Goal: Navigation & Orientation: Find specific page/section

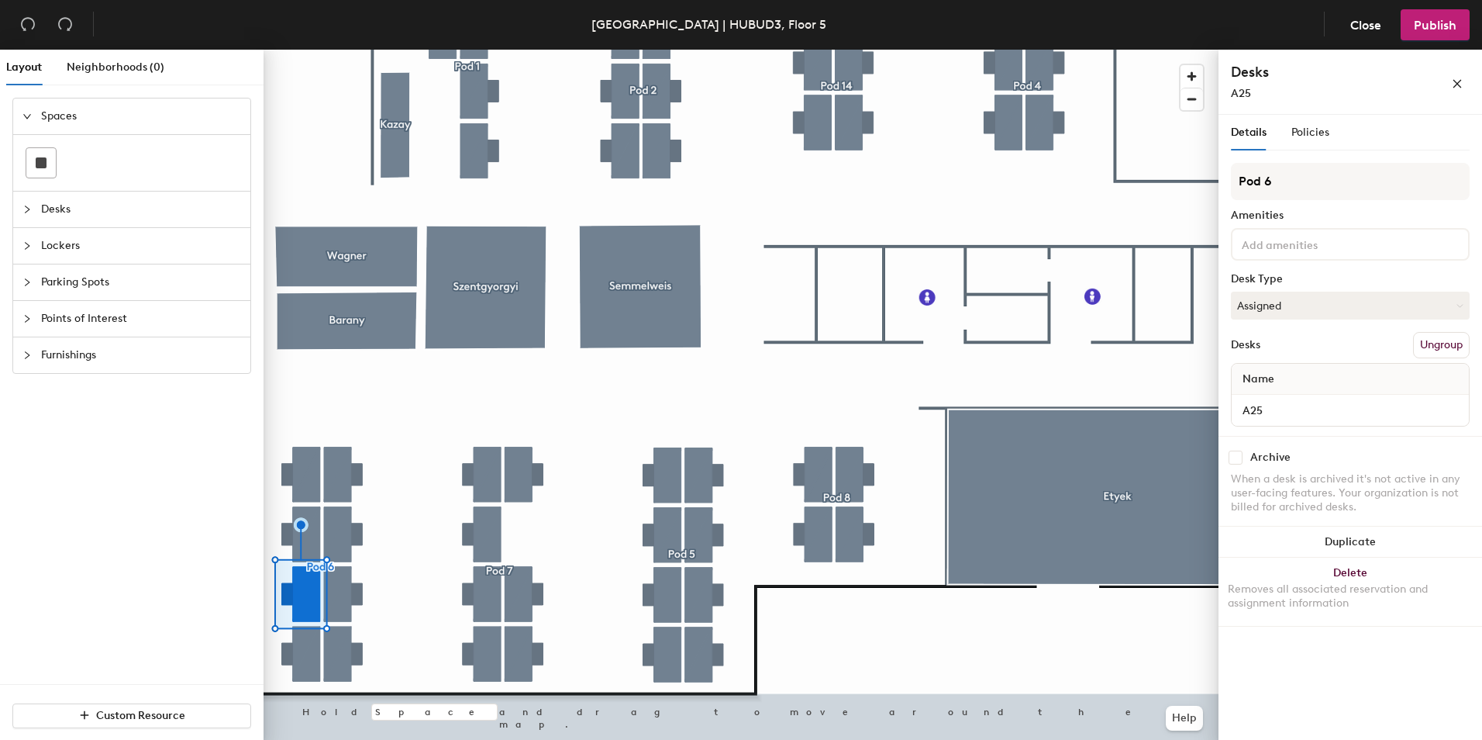
click at [36, 211] on div at bounding box center [31, 209] width 19 height 17
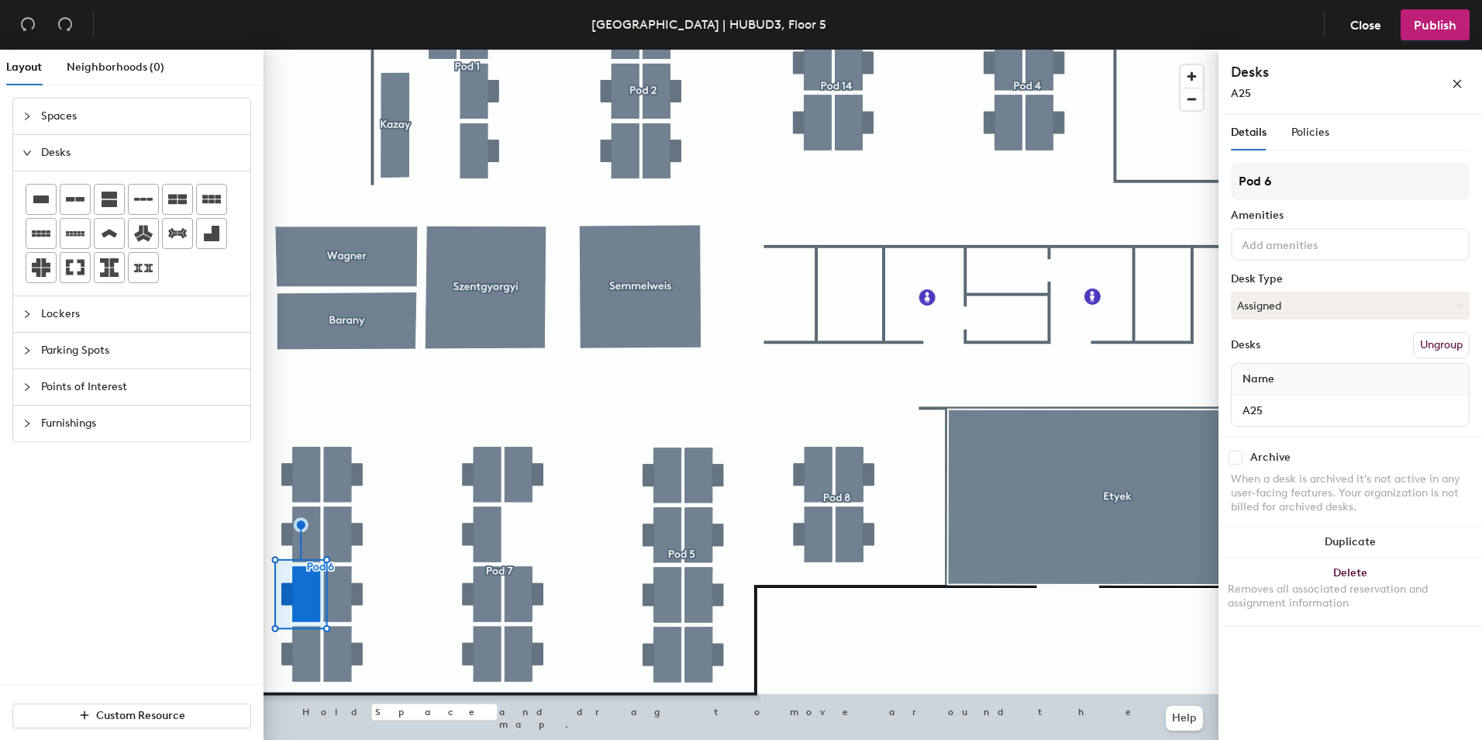
click at [29, 325] on div "Lockers" at bounding box center [131, 314] width 237 height 36
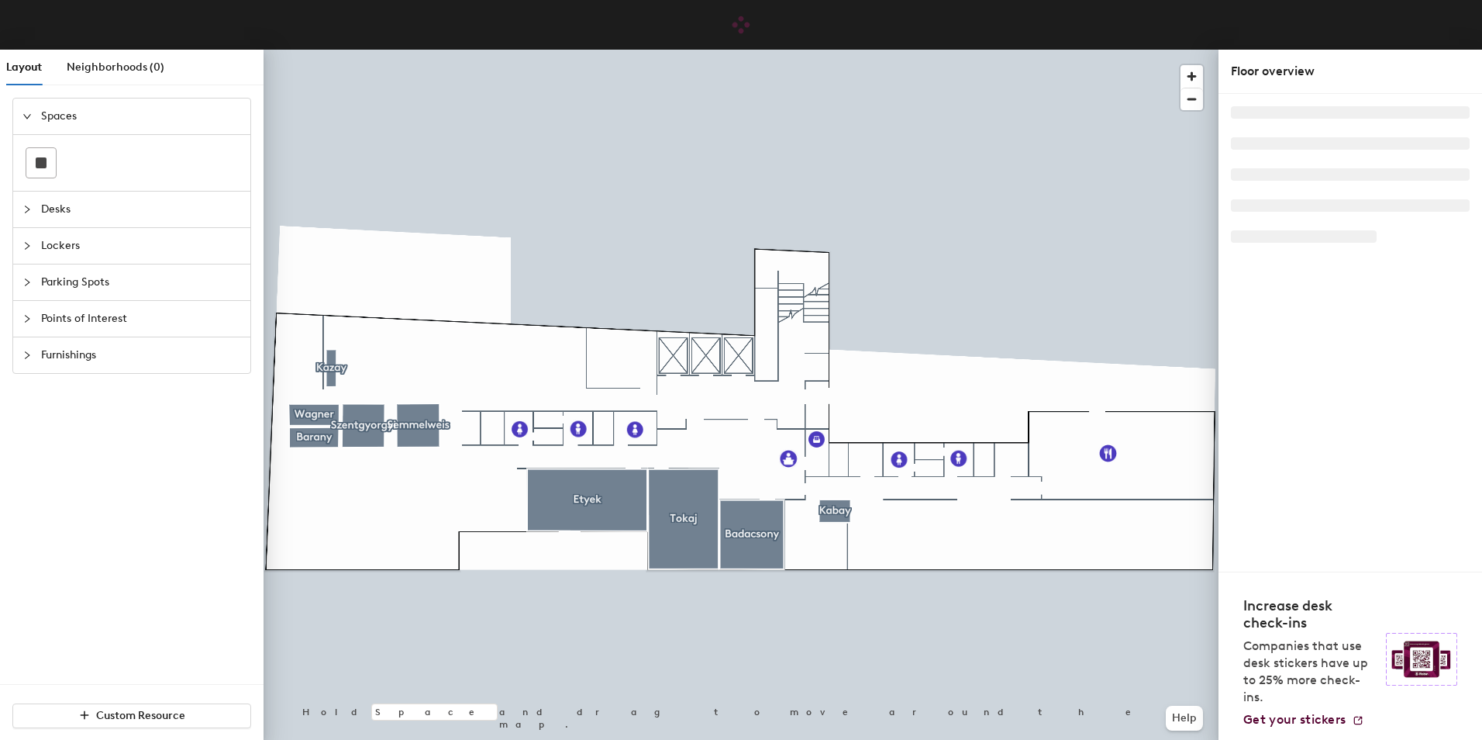
click at [472, 50] on div at bounding box center [741, 50] width 955 height 0
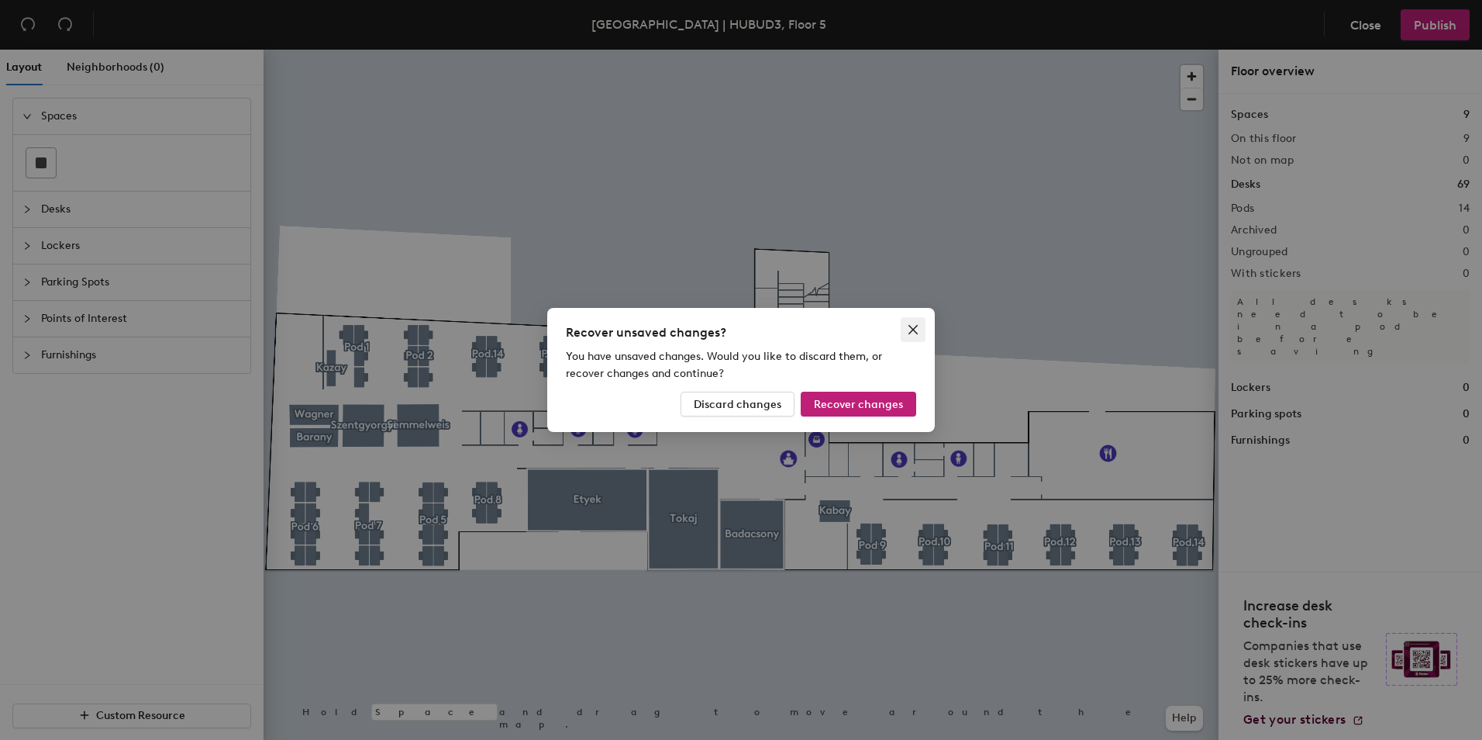
click at [919, 327] on icon "close" at bounding box center [913, 329] width 12 height 12
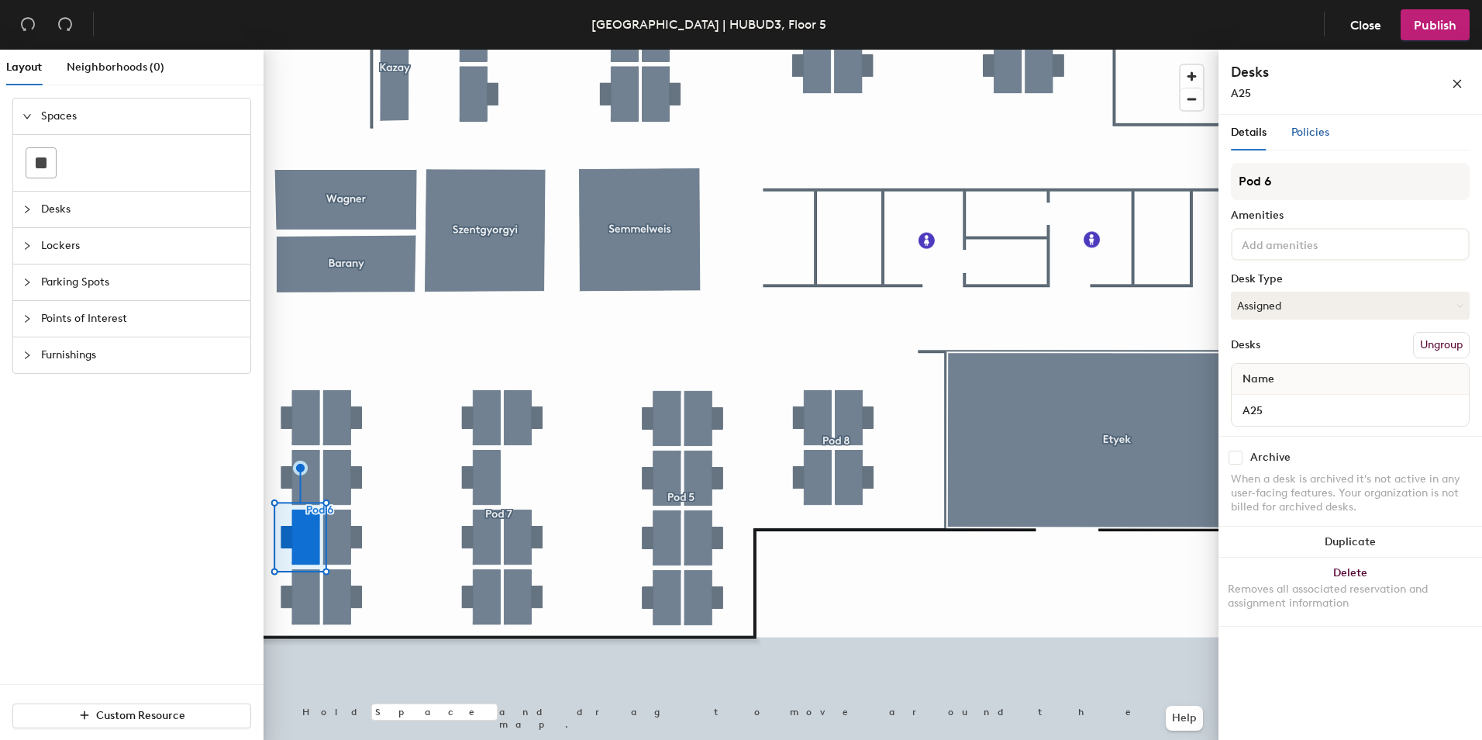
click at [1312, 138] on span "Policies" at bounding box center [1310, 132] width 38 height 13
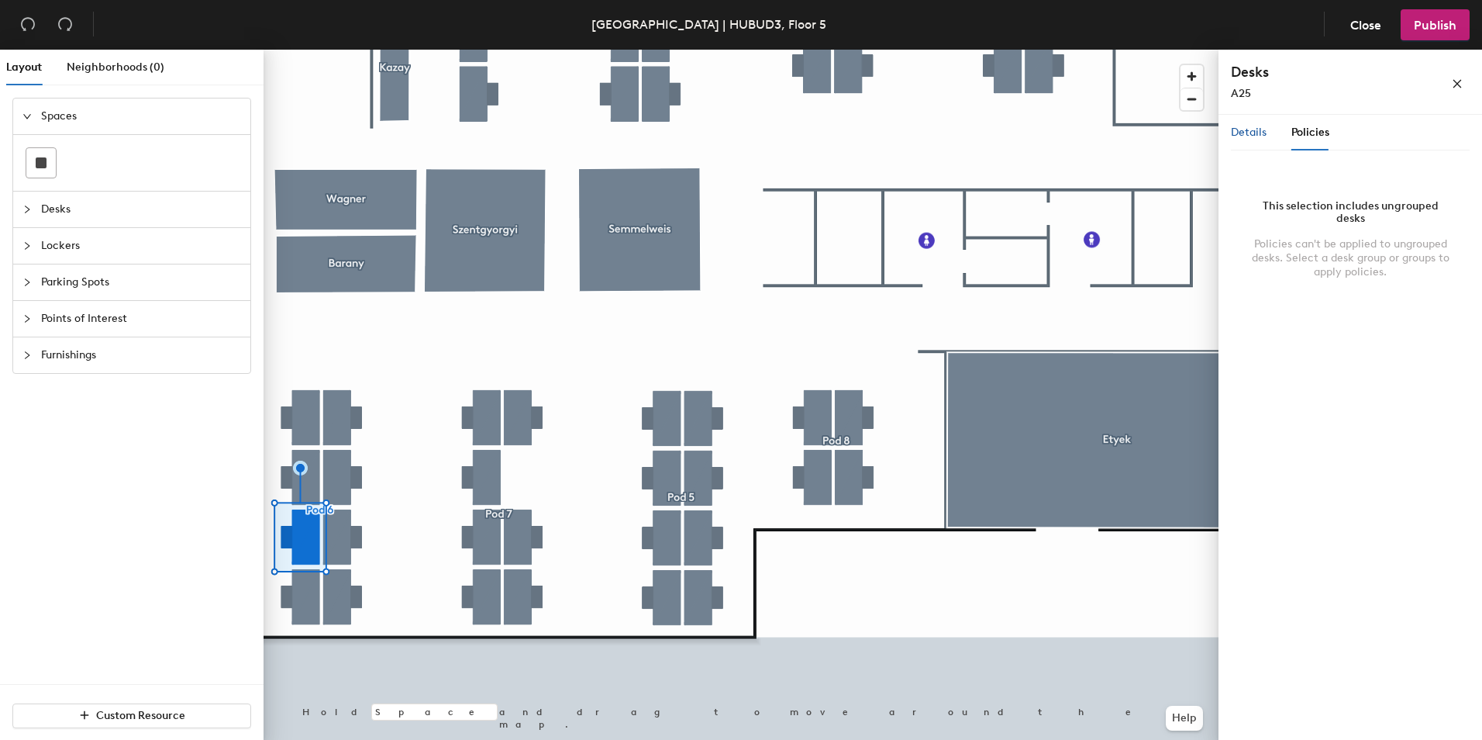
click at [1245, 129] on span "Details" at bounding box center [1249, 132] width 36 height 13
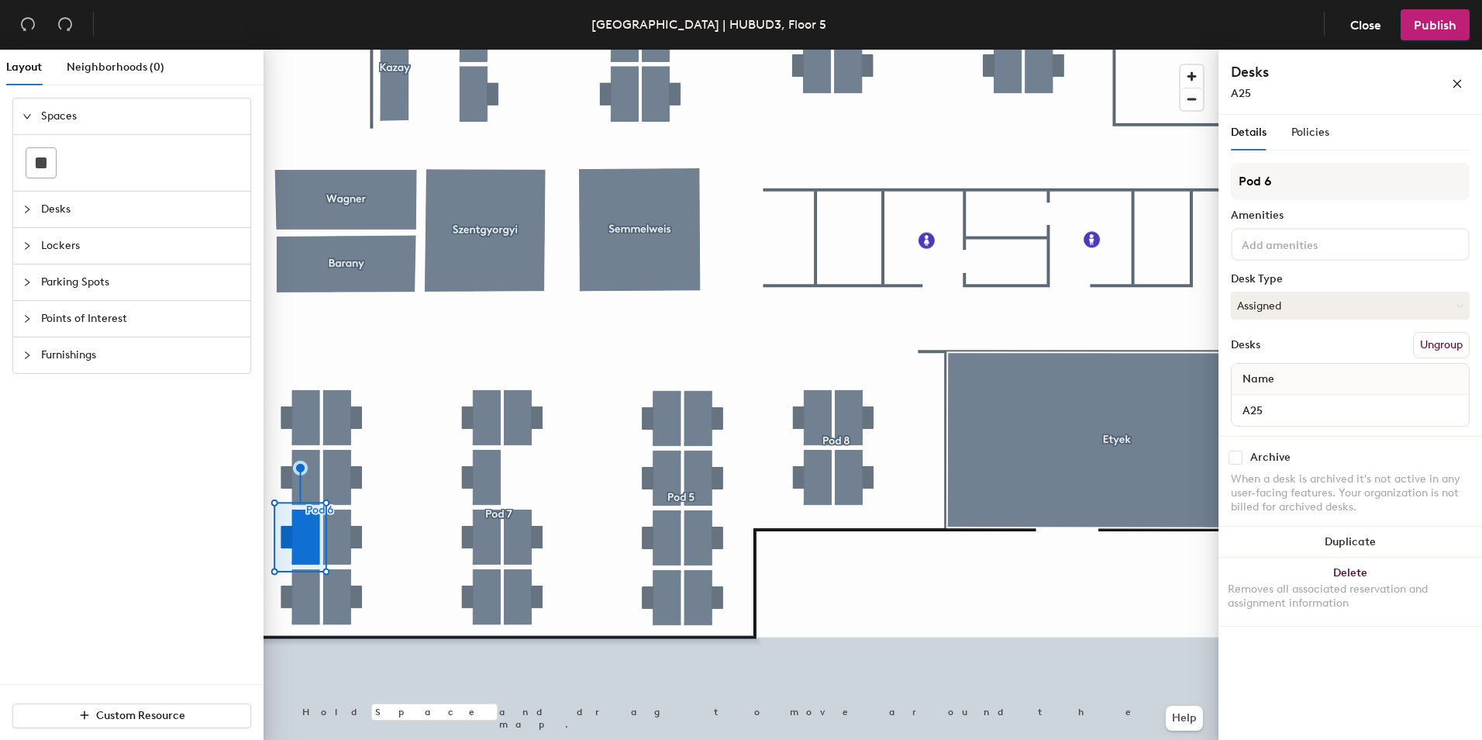
click at [1296, 244] on input at bounding box center [1309, 243] width 140 height 19
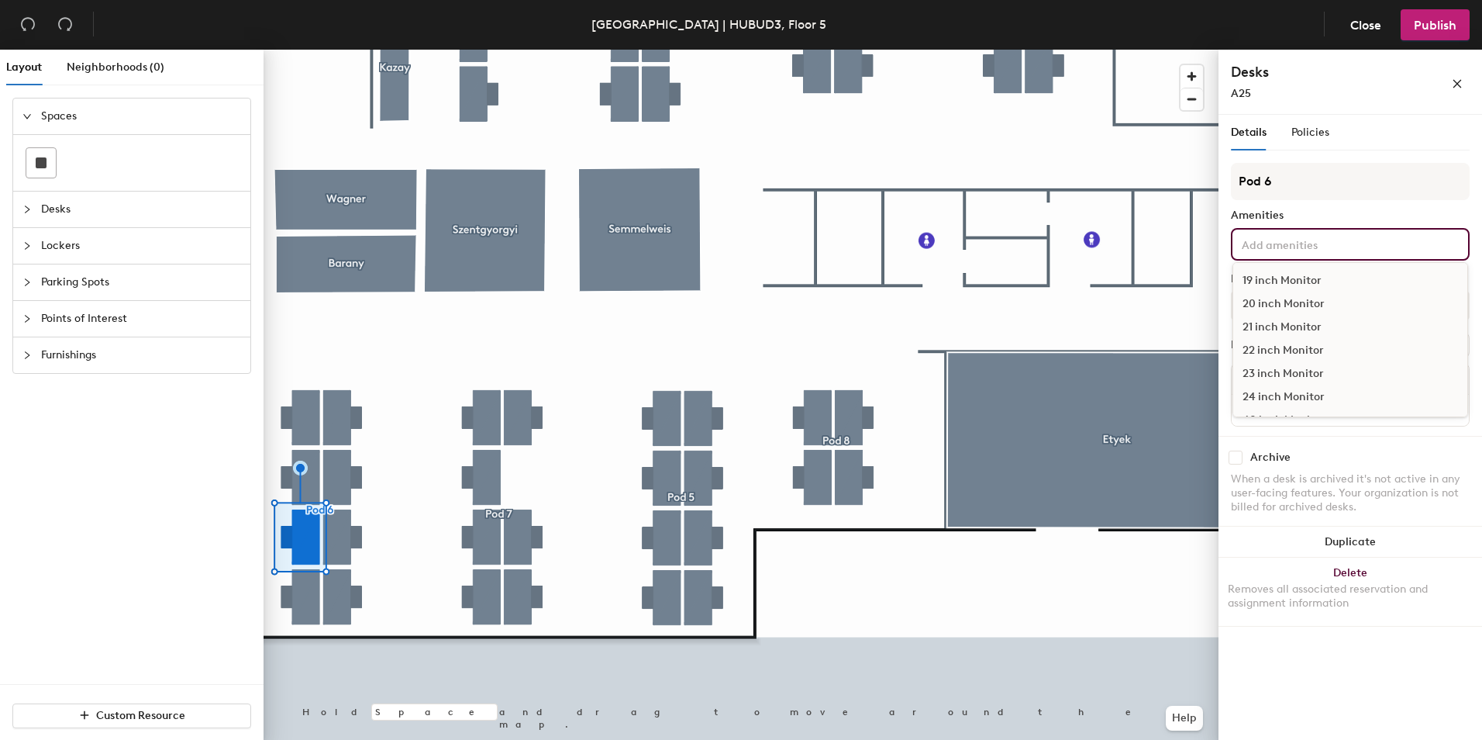
click at [1329, 215] on div "Amenities" at bounding box center [1350, 215] width 239 height 12
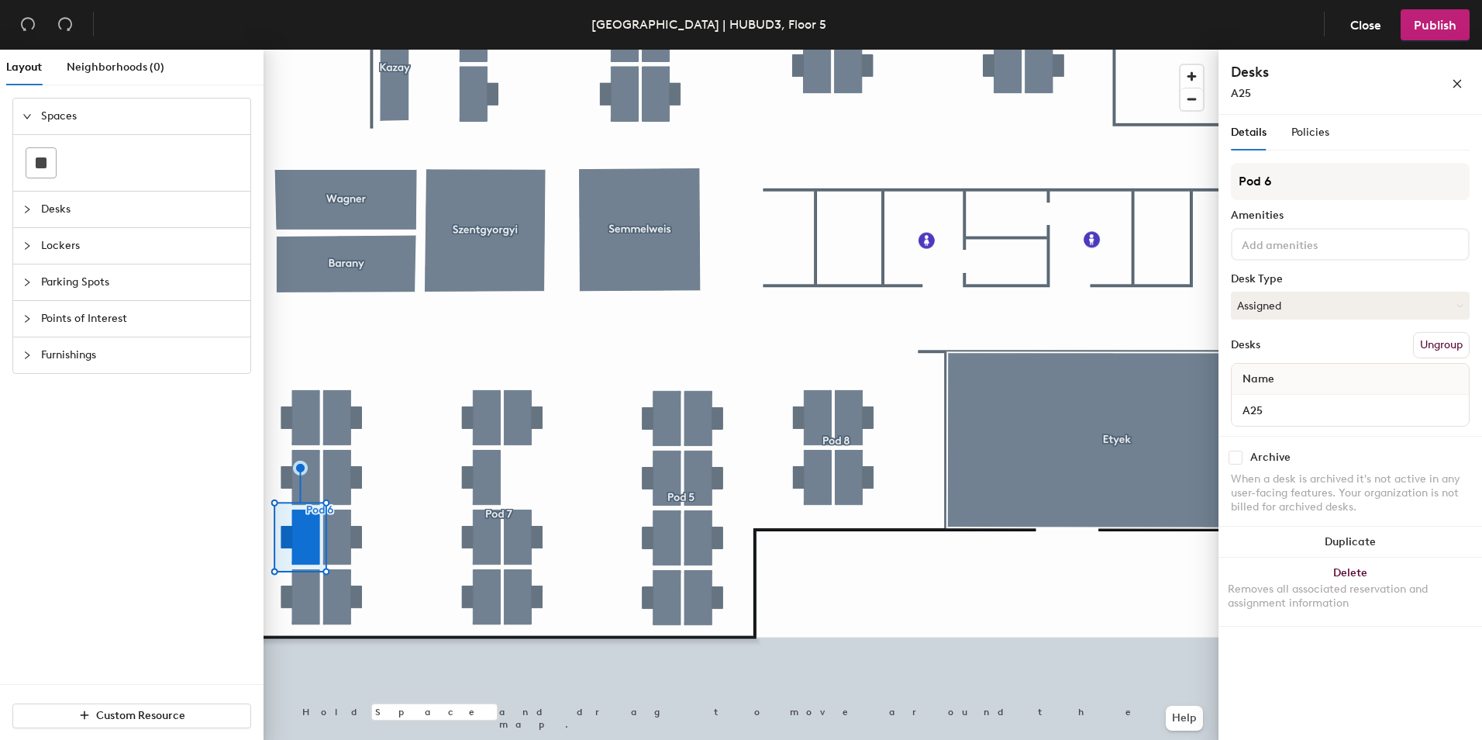
click at [22, 207] on icon "collapsed" at bounding box center [26, 209] width 9 height 9
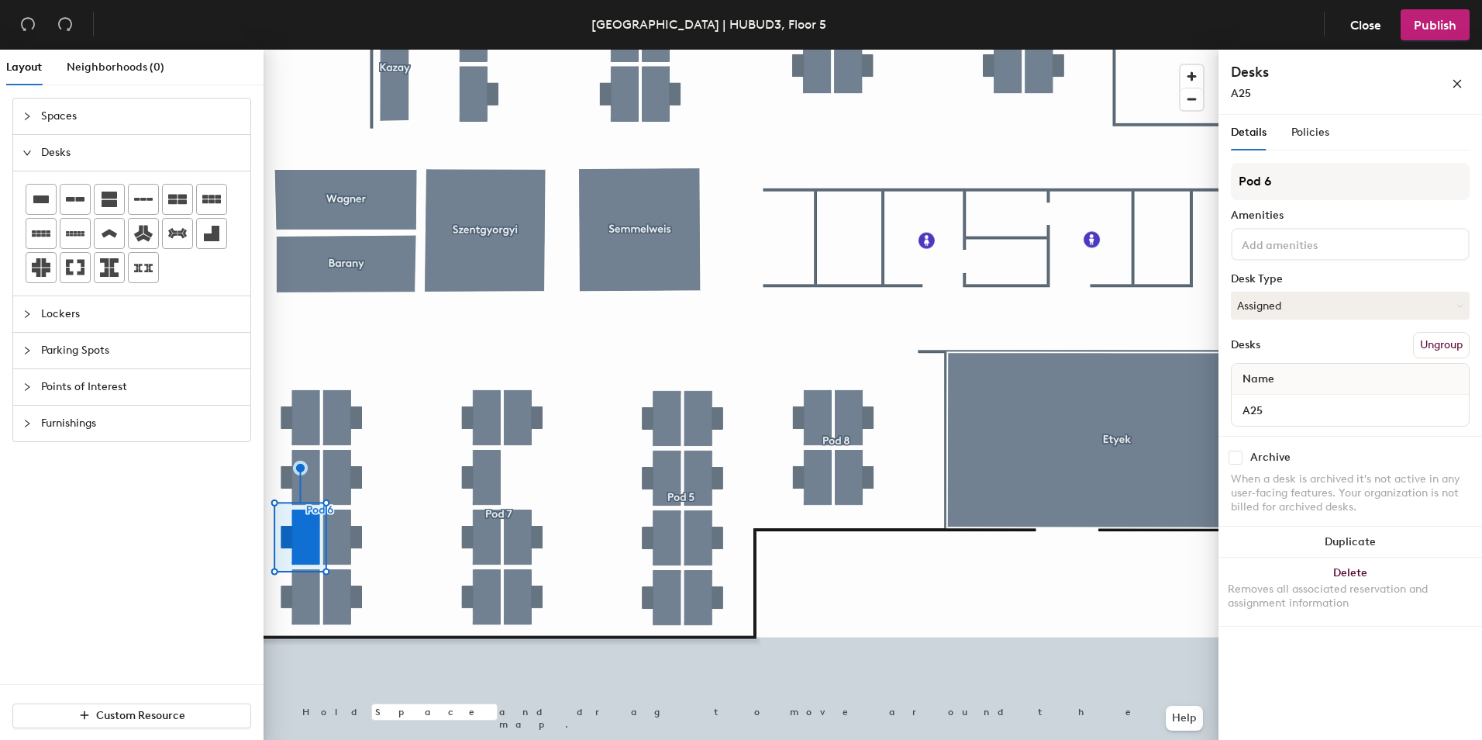
click at [26, 314] on icon "collapsed" at bounding box center [26, 313] width 9 height 9
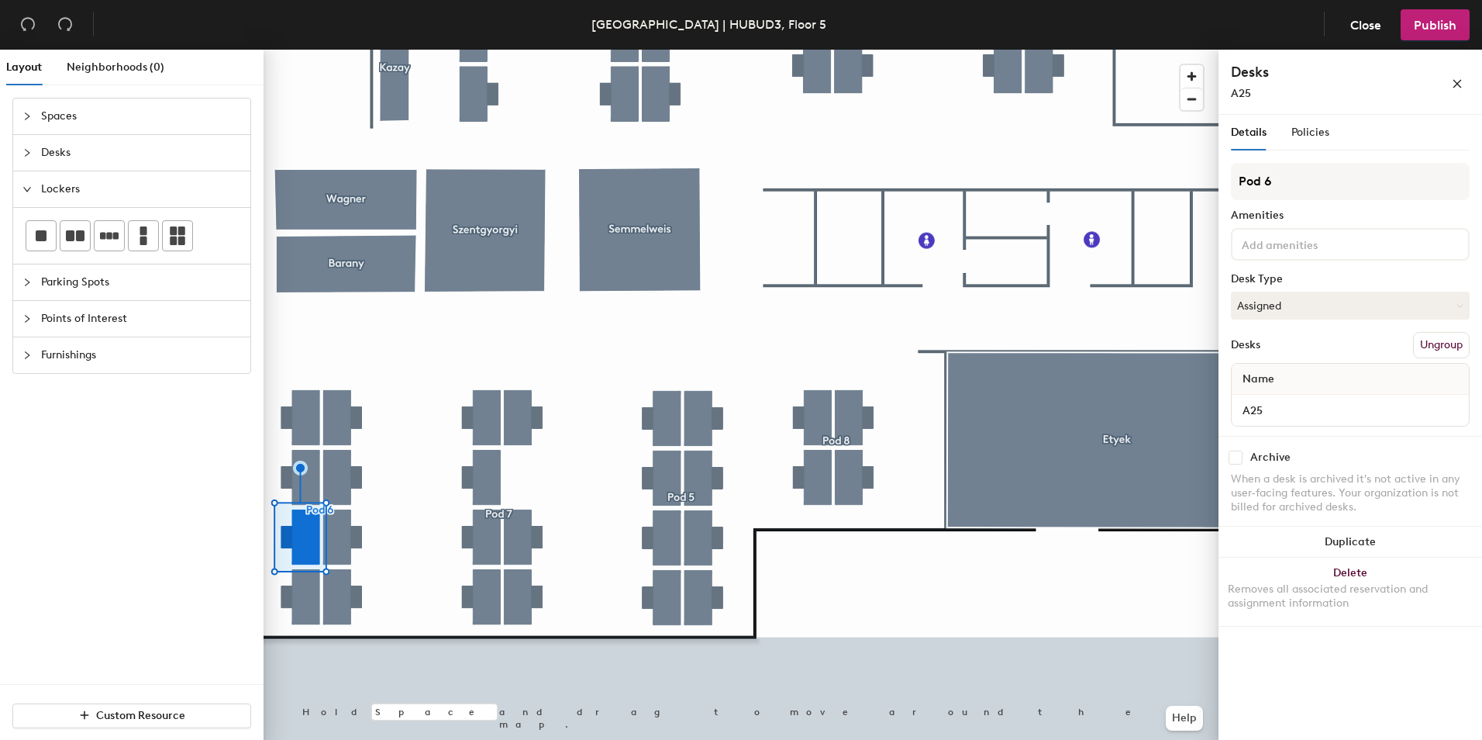
click at [23, 281] on icon "collapsed" at bounding box center [26, 282] width 9 height 9
click at [28, 307] on div "Points of Interest" at bounding box center [131, 319] width 237 height 36
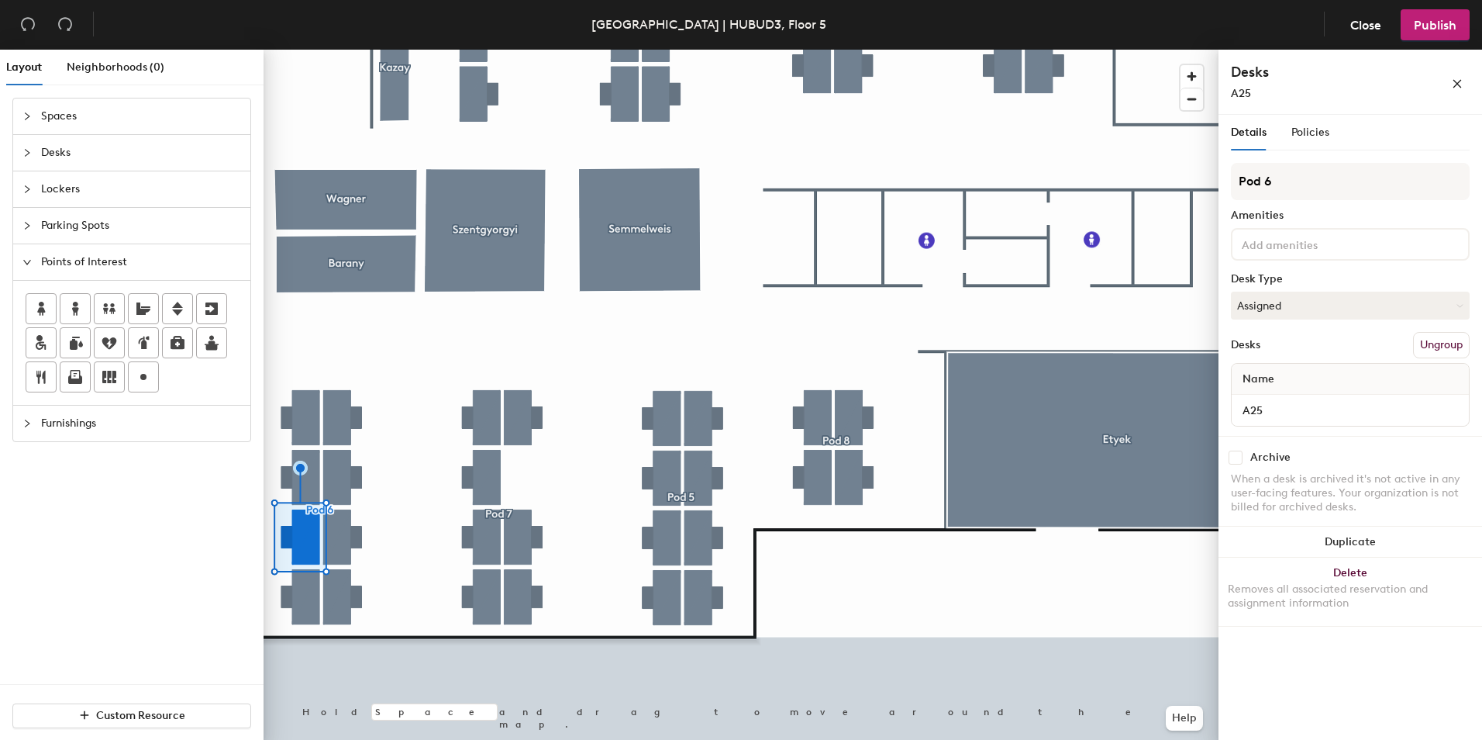
click at [24, 416] on div at bounding box center [31, 423] width 19 height 17
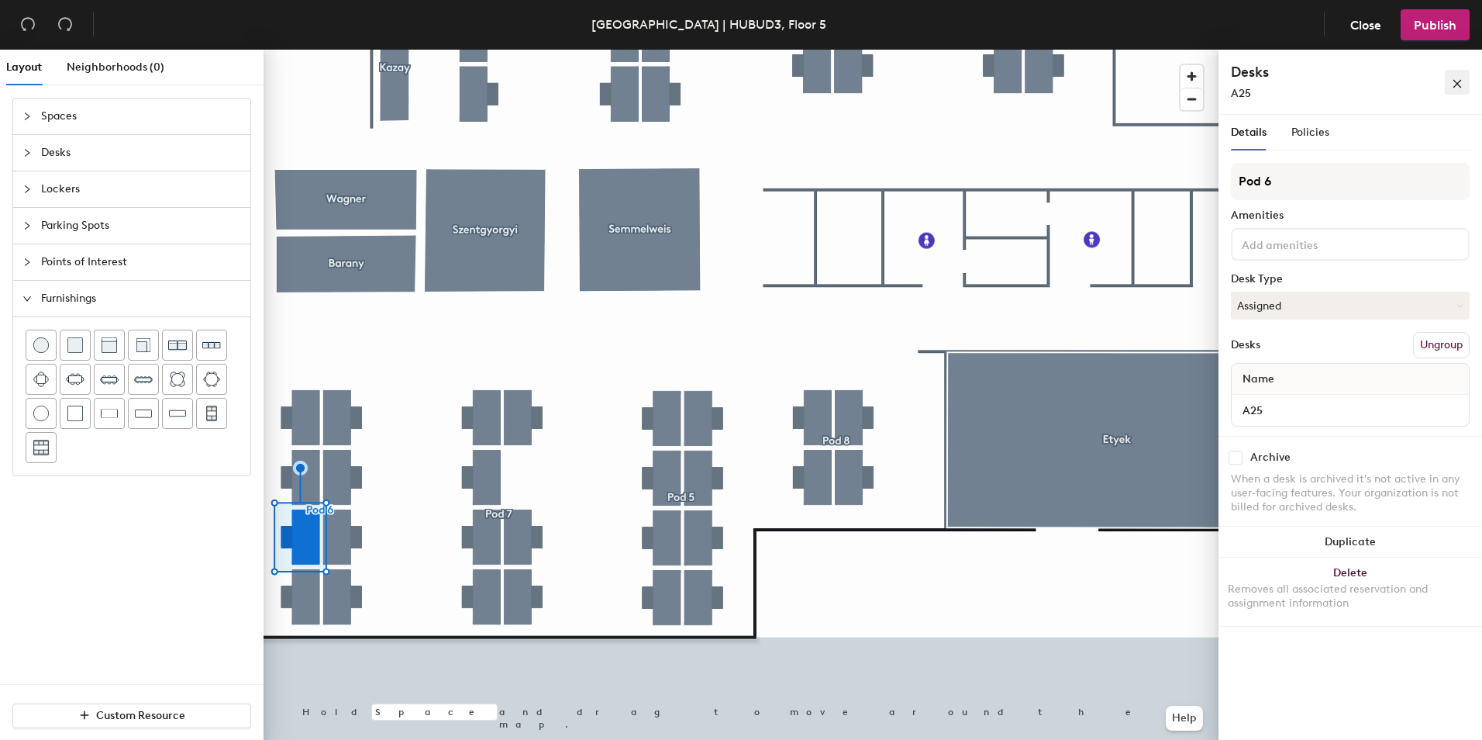
click at [1452, 90] on button "button" at bounding box center [1457, 82] width 25 height 25
click at [1461, 309] on icon at bounding box center [1458, 305] width 7 height 7
